Goal: Complete application form

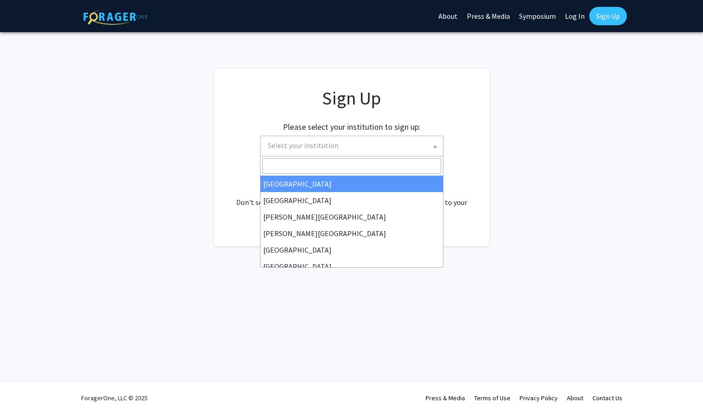
click at [397, 140] on span "Select your institution" at bounding box center [353, 145] width 179 height 19
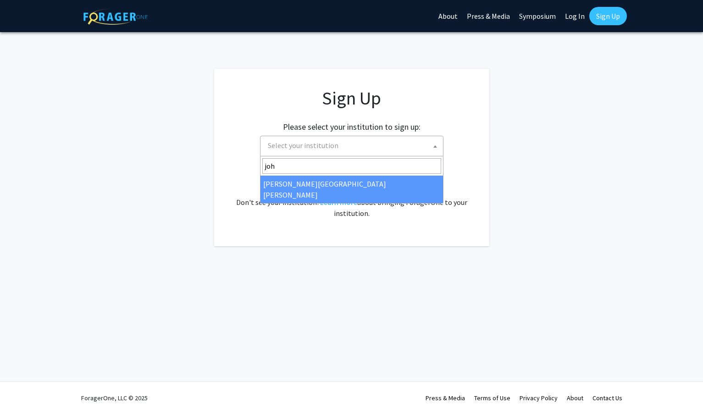
type input "joh"
select select "1"
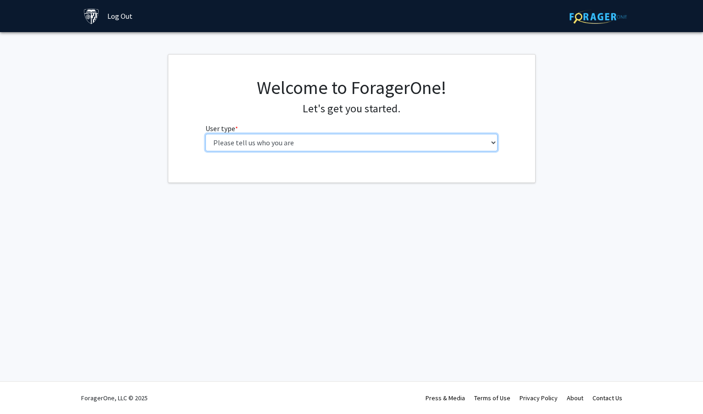
click at [389, 144] on select "Please tell us who you are Undergraduate Student Master's Student Doctoral Cand…" at bounding box center [351, 142] width 292 height 17
select select "1: undergrad"
click at [205, 134] on select "Please tell us who you are Undergraduate Student Master's Student Doctoral Cand…" at bounding box center [351, 142] width 292 height 17
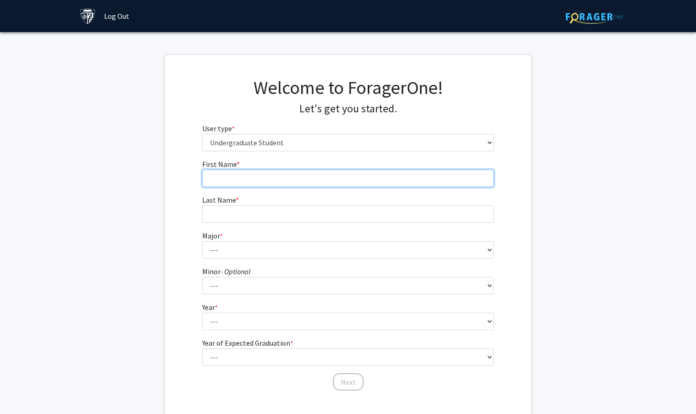
click at [374, 186] on input "First Name * required" at bounding box center [348, 178] width 292 height 17
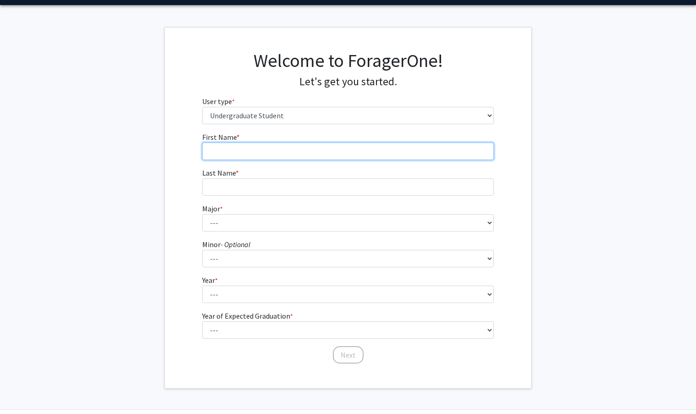
scroll to position [55, 0]
